Goal: Task Accomplishment & Management: Manage account settings

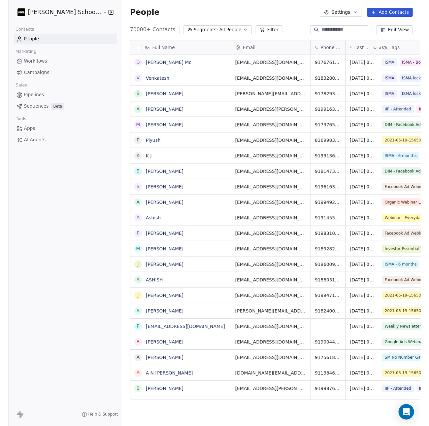
scroll to position [385, 327]
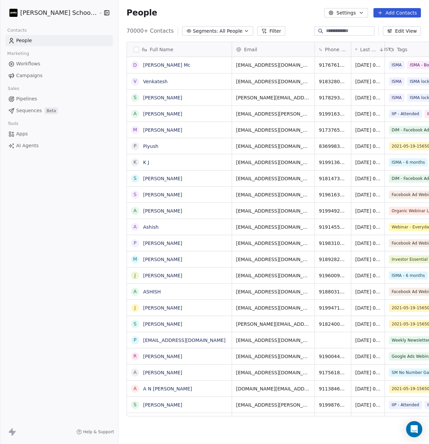
click at [38, 77] on span "Campaigns" at bounding box center [29, 75] width 26 height 7
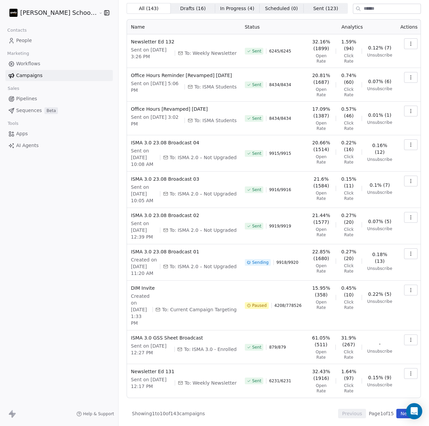
scroll to position [23, 0]
click at [408, 255] on icon "button" at bounding box center [410, 253] width 5 height 5
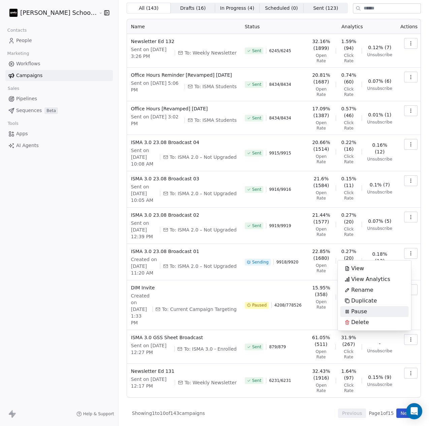
click at [367, 312] on div "Pause" at bounding box center [355, 311] width 31 height 11
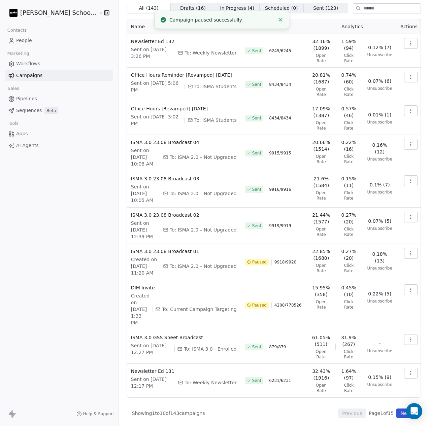
click at [408, 293] on icon "button" at bounding box center [410, 289] width 5 height 5
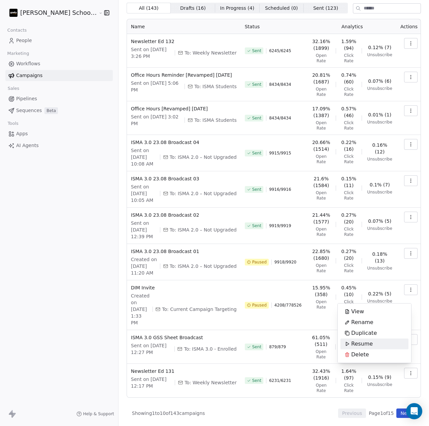
click at [375, 345] on div "Resume" at bounding box center [358, 344] width 36 height 11
click at [40, 41] on link "People" at bounding box center [58, 40] width 107 height 11
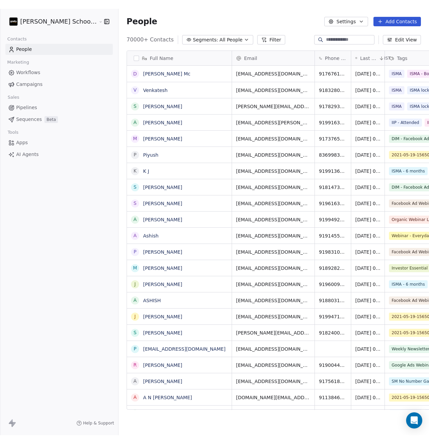
scroll to position [385, 327]
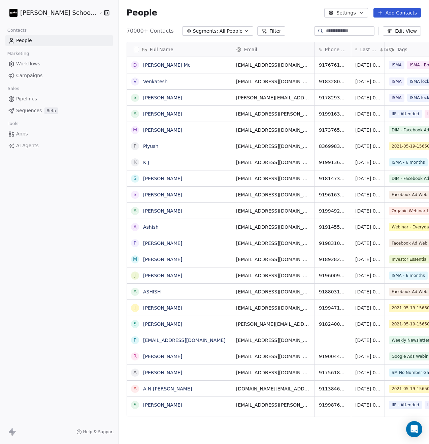
click at [296, 14] on div "People Settings Add Contacts" at bounding box center [274, 12] width 294 height 9
